Goal: Feedback & Contribution: Contribute content

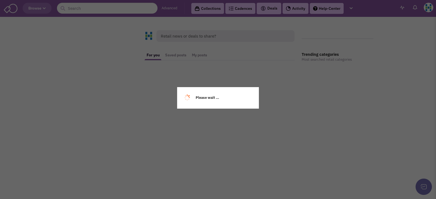
click at [200, 55] on div "Retail news or deals to share? For you Saved posts My posts This feed is visibl…" at bounding box center [217, 45] width 315 height 53
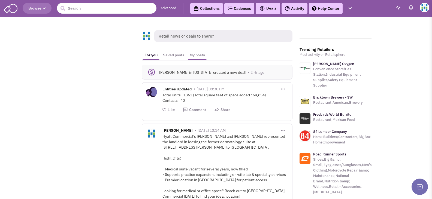
click at [199, 55] on link "My posts" at bounding box center [197, 55] width 21 height 10
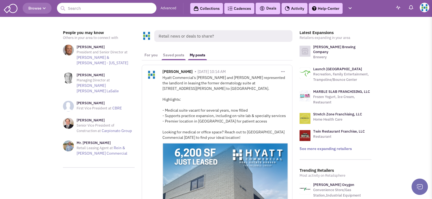
click at [176, 58] on link "Saved posts" at bounding box center [173, 55] width 27 height 10
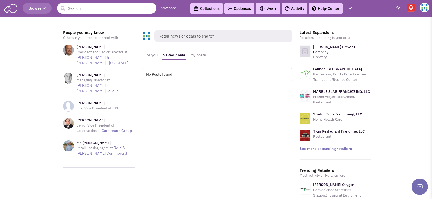
click at [151, 56] on link "For you" at bounding box center [151, 55] width 19 height 10
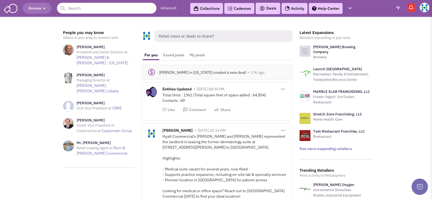
click at [194, 38] on span "Retail news or deals to share?" at bounding box center [223, 36] width 138 height 12
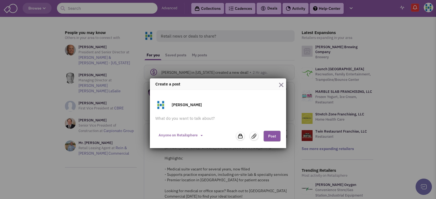
click at [257, 134] on label at bounding box center [254, 136] width 8 height 8
click at [0, 0] on input "file" at bounding box center [0, 0] width 0 height 0
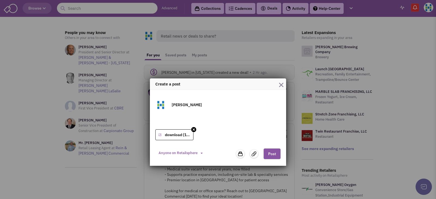
click at [191, 118] on textarea at bounding box center [217, 121] width 125 height 11
paste textarea "Hyatt Commercial is proud to announce the $4.25M sale of [STREET_ADDRESS], a ±1…"
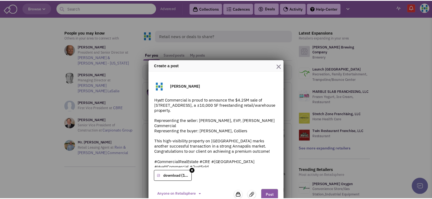
scroll to position [27, 0]
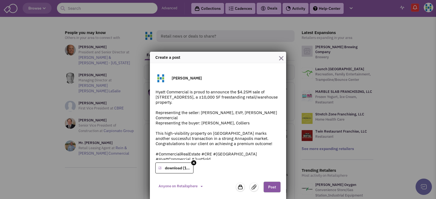
drag, startPoint x: 249, startPoint y: 112, endPoint x: 140, endPoint y: 116, distance: 108.7
click at [140, 116] on div "Create a post [PERSON_NAME] Commercial is proud to announce the $4.25M sale of …" at bounding box center [218, 99] width 436 height 199
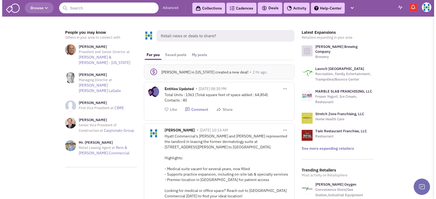
scroll to position [0, 0]
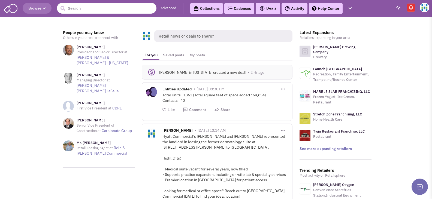
click at [170, 55] on link "Saved posts" at bounding box center [173, 55] width 27 height 10
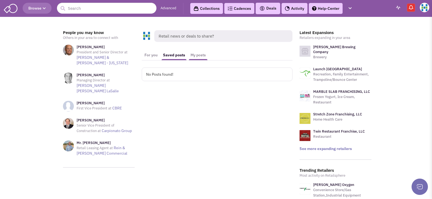
click at [201, 55] on link "My posts" at bounding box center [198, 55] width 21 height 10
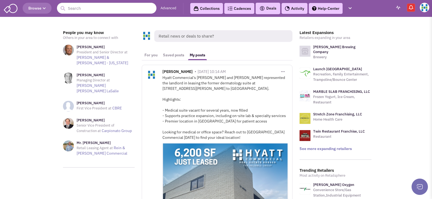
click at [176, 37] on span "Retail news or deals to share?" at bounding box center [223, 36] width 138 height 12
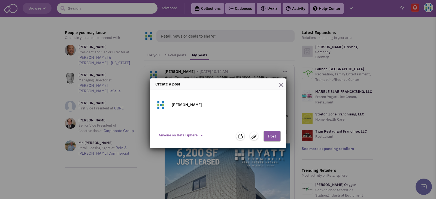
click at [208, 117] on textarea at bounding box center [217, 121] width 125 height 11
paste textarea "Hyatt Commercial is proud to announce the $4.25M sale of 1940 West Street, a ±1…"
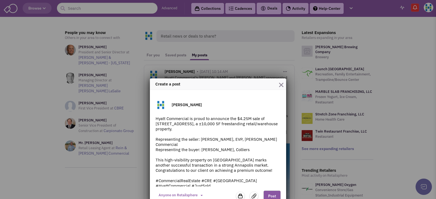
drag, startPoint x: 221, startPoint y: 140, endPoint x: 141, endPoint y: 138, distance: 80.1
click at [141, 138] on div "Create a post Gabrielle Titow Hyatt Commercial is proud to announce the $4.25M …" at bounding box center [218, 99] width 436 height 199
type textarea "Hyatt Commercial is proud to announce the $4.25M sale of 1940 West Street, a ±1…"
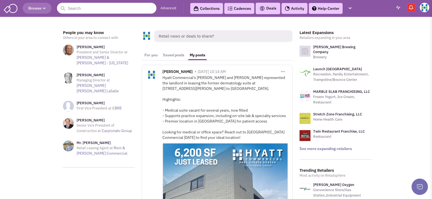
click at [200, 39] on span "Retail news or deals to share?" at bounding box center [223, 36] width 138 height 12
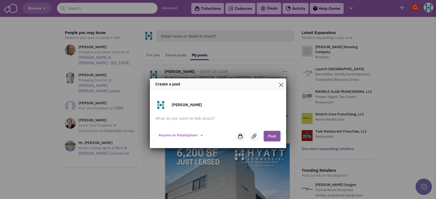
click at [209, 115] on form "Gabrielle Titow Hyatt Commercial is proud to announce the $4.25M sale of 1940 W…" at bounding box center [217, 120] width 125 height 43
click at [209, 121] on textarea at bounding box center [217, 121] width 125 height 11
paste textarea "Hyatt Commercial is proud to announce the $4.25M sale of 1940 West Street, a ±1…"
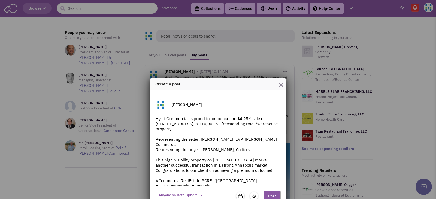
click at [246, 139] on textarea "Hyatt Commercial is proud to announce the $4.25M sale of 1940 West Street, a ±1…" at bounding box center [217, 151] width 125 height 71
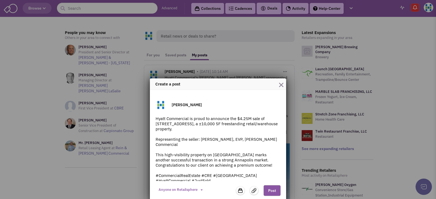
type textarea "Hyatt Commercial is proud to announce the $4.25M sale of 1940 West Street, a ±1…"
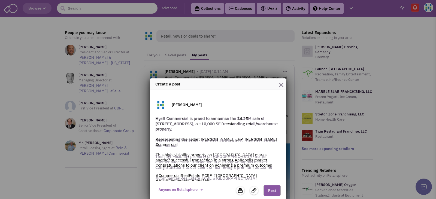
click at [253, 192] on div "Gabrielle Titow Hyatt Commercial is proud to announce the $4.25M sale of 1940 W…" at bounding box center [218, 146] width 136 height 113
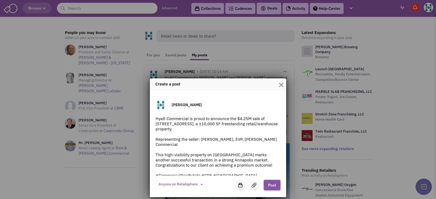
click at [253, 184] on img at bounding box center [253, 185] width 5 height 5
click at [0, 0] on input "file" at bounding box center [0, 0] width 0 height 0
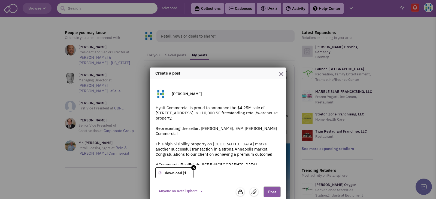
scroll to position [16, 0]
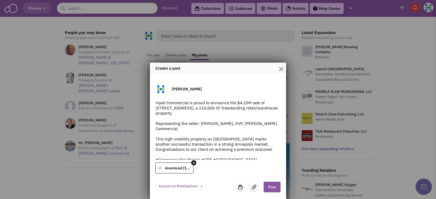
click at [268, 187] on button "Post" at bounding box center [271, 187] width 17 height 11
